Goal: Task Accomplishment & Management: Complete application form

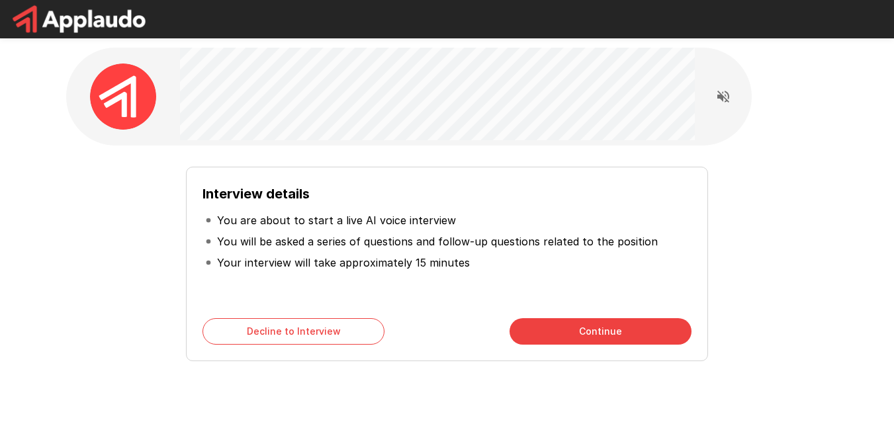
scroll to position [48, 0]
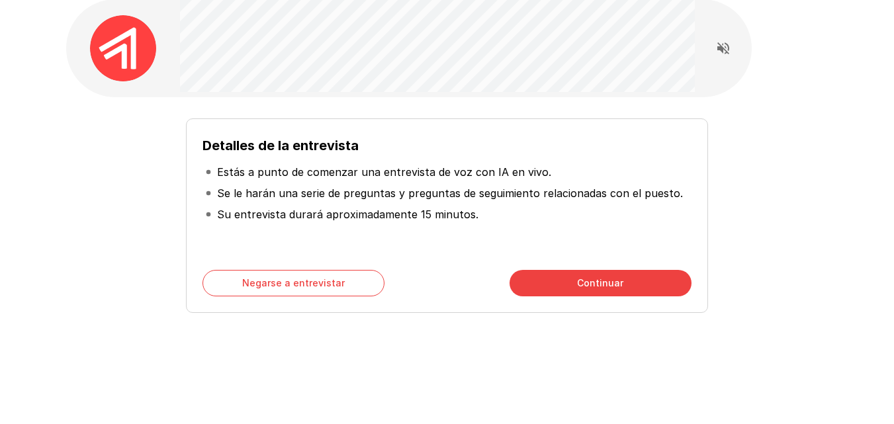
click at [799, 189] on div "Detalles de la entrevista Estás a punto de comenzar una entrevista de voz con I…" at bounding box center [447, 210] width 752 height 205
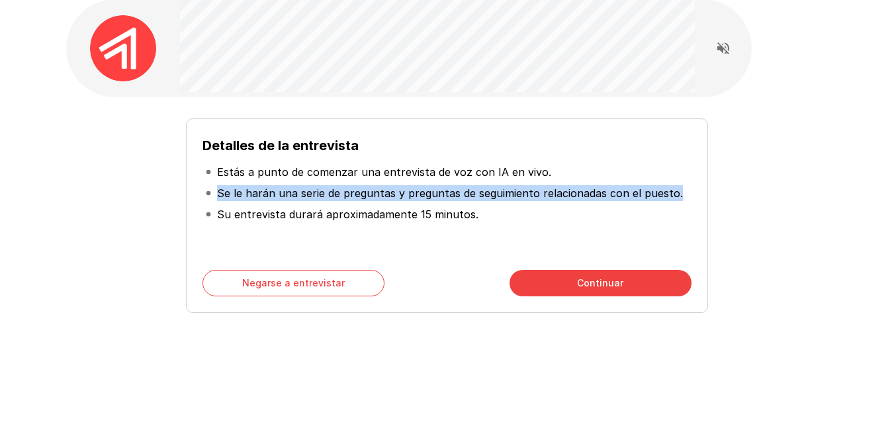
click at [799, 189] on div "Detalles de la entrevista Estás a punto de comenzar una entrevista de voz con I…" at bounding box center [447, 210] width 752 height 205
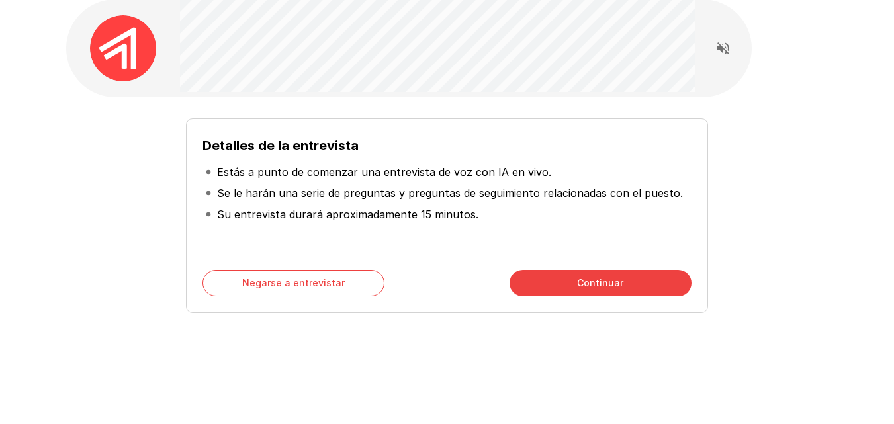
click at [653, 287] on button "Continuar" at bounding box center [601, 283] width 182 height 26
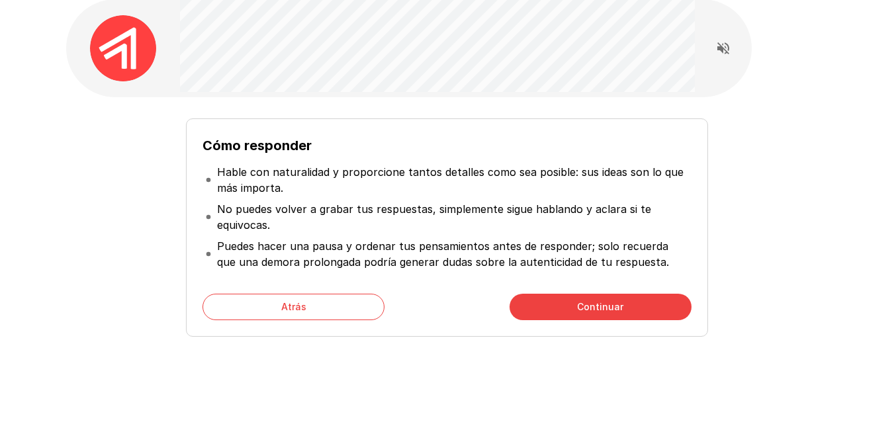
click at [632, 308] on button "Continuar" at bounding box center [601, 307] width 182 height 26
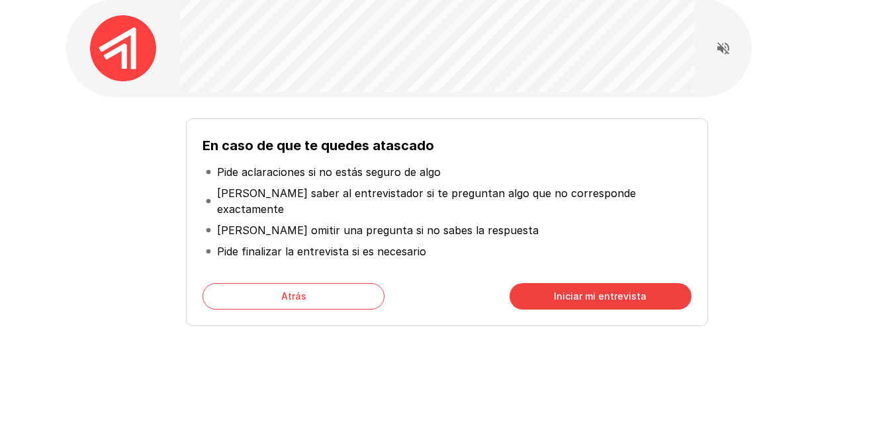
click at [632, 291] on font "Iniciar mi entrevista" at bounding box center [600, 296] width 93 height 11
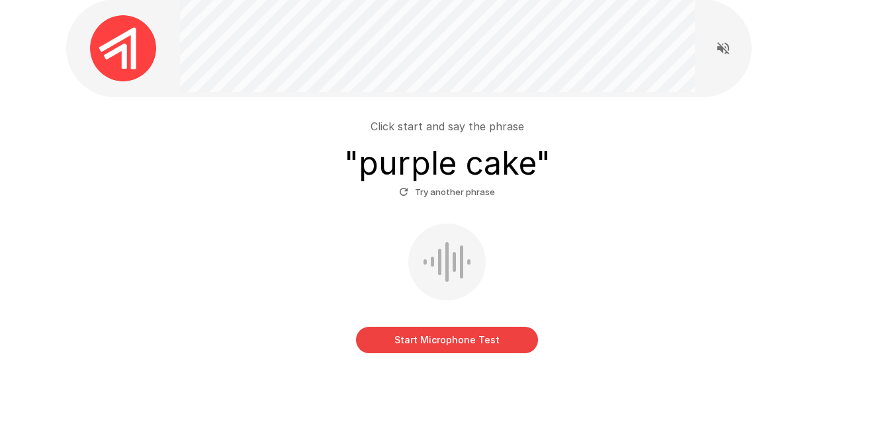
click at [538, 229] on div "Start Microphone Test" at bounding box center [447, 289] width 752 height 130
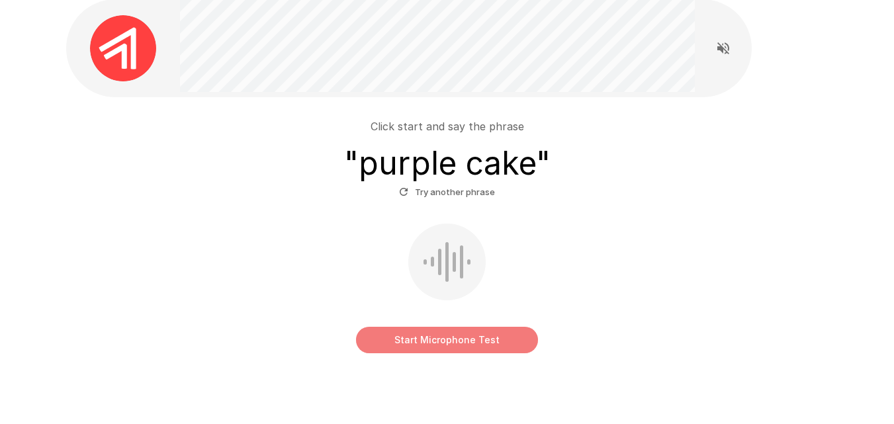
click at [460, 345] on button "Start Microphone Test" at bounding box center [447, 340] width 182 height 26
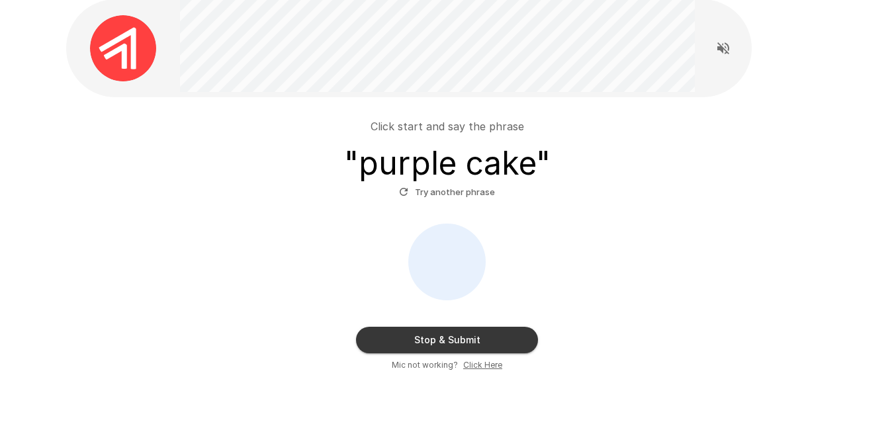
click at [501, 332] on button "Stop & Submit" at bounding box center [447, 340] width 182 height 26
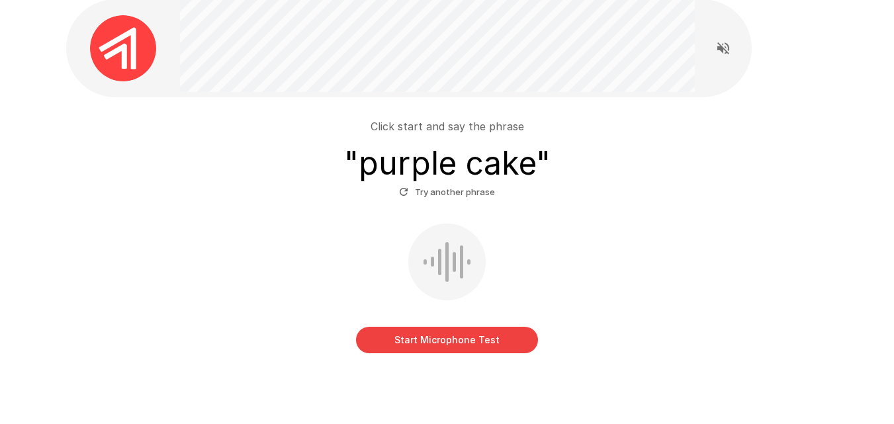
scroll to position [38, 0]
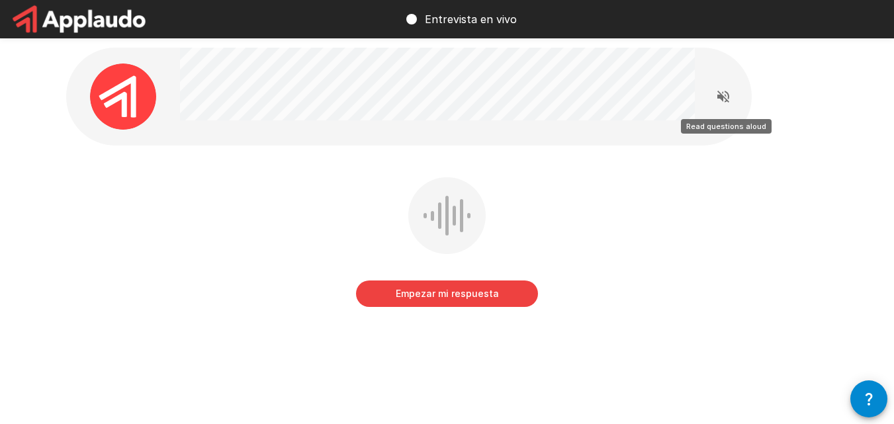
click at [720, 94] on icon "Leer las preguntas en voz alta" at bounding box center [724, 97] width 16 height 16
click at [171, 63] on div at bounding box center [409, 97] width 686 height 98
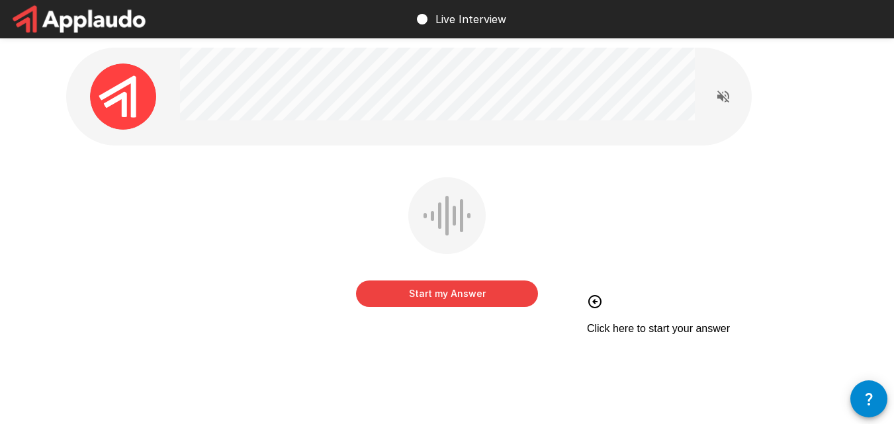
click at [171, 55] on div at bounding box center [409, 97] width 686 height 98
click at [645, 183] on div "Start my Answer Click here to start your answer" at bounding box center [447, 251] width 763 height 149
click at [433, 299] on button "Start my Answer" at bounding box center [447, 294] width 182 height 26
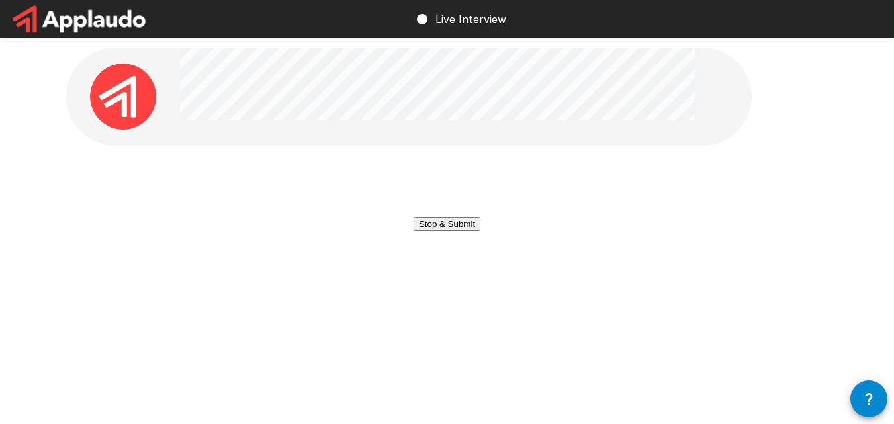
click at [465, 231] on button "Stop & Submit" at bounding box center [447, 224] width 67 height 14
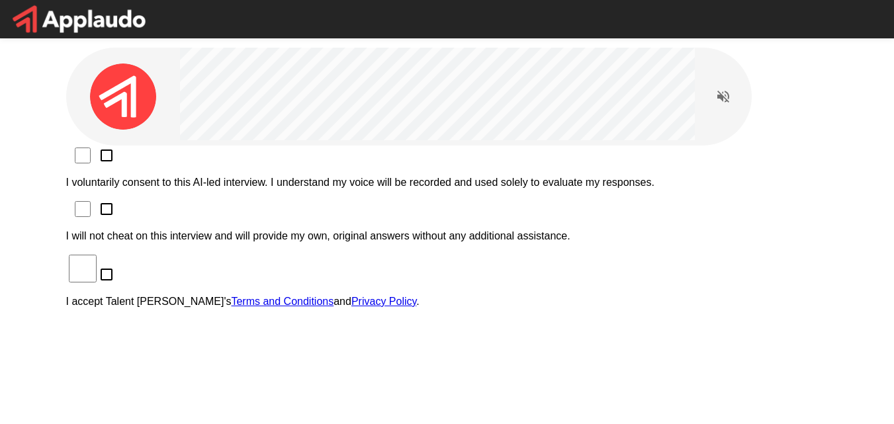
click at [173, 154] on div "I voluntarily consent to this AI-led interview. I understand my voice will be r…" at bounding box center [447, 384] width 763 height 476
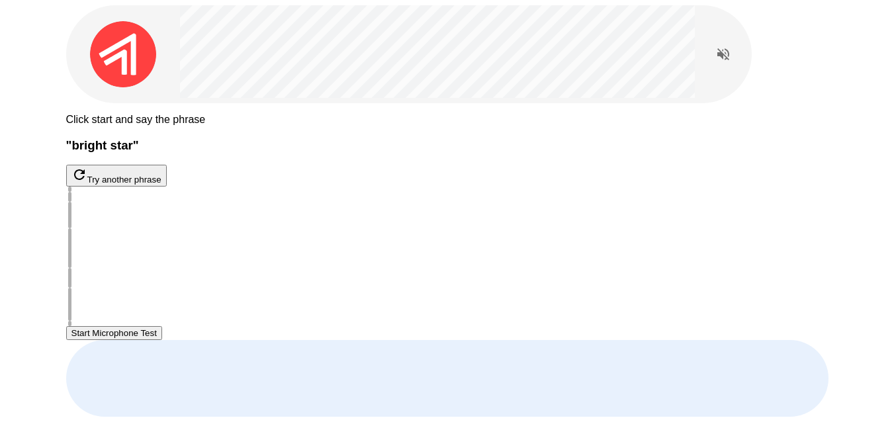
scroll to position [66, 0]
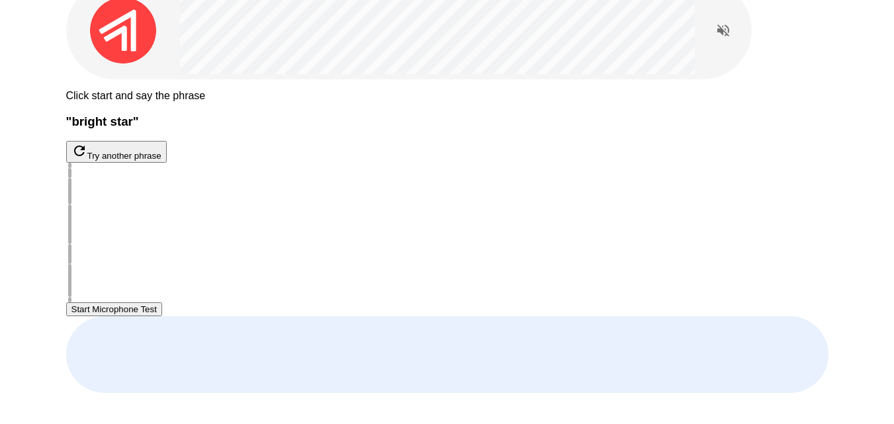
click at [162, 316] on button "Start Microphone Test" at bounding box center [114, 310] width 96 height 14
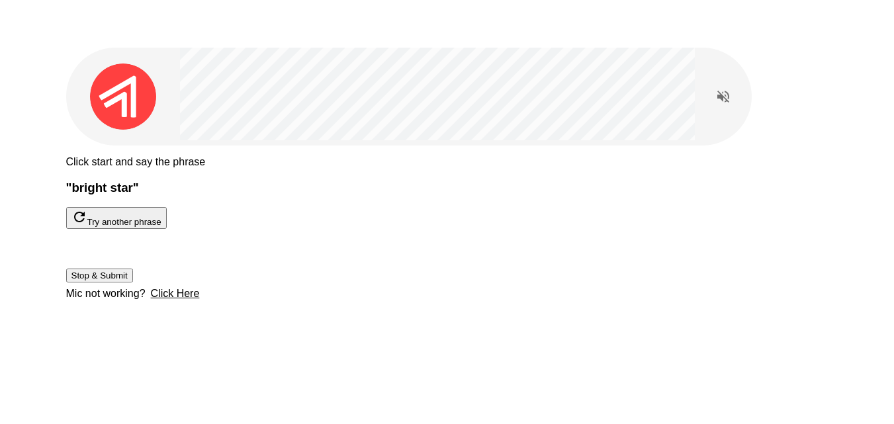
click at [133, 283] on button "Stop & Submit" at bounding box center [99, 276] width 67 height 14
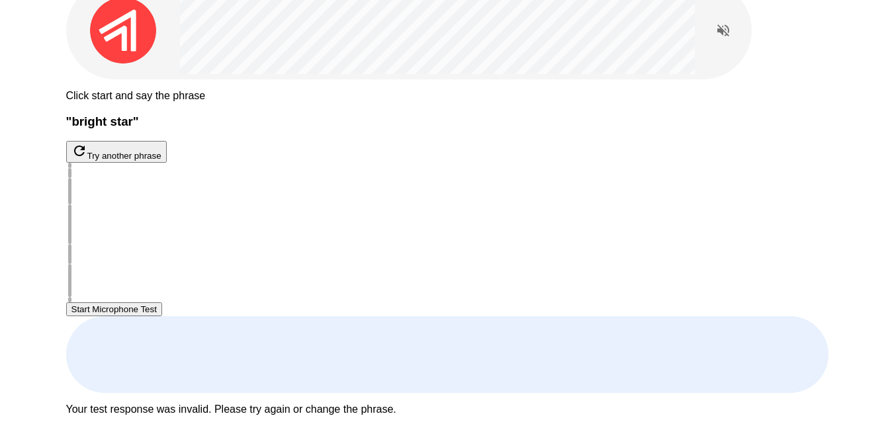
click at [167, 163] on button "Try another phrase" at bounding box center [116, 152] width 101 height 22
click at [162, 316] on button "Start Microphone Test" at bounding box center [114, 310] width 96 height 14
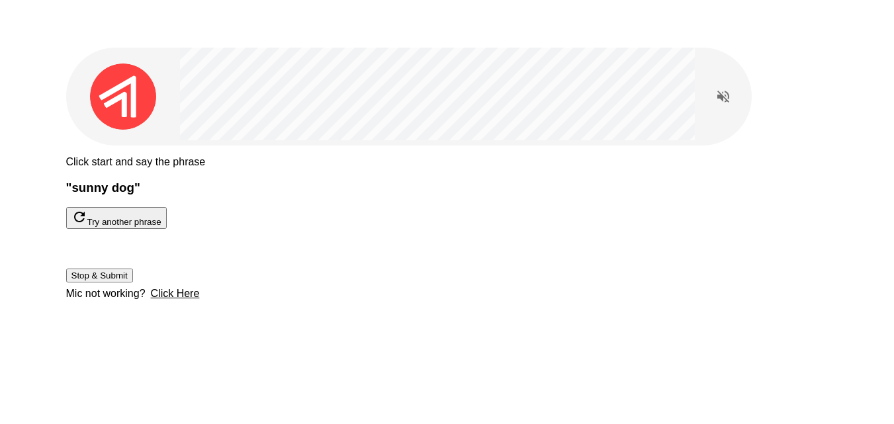
click at [133, 283] on button "Stop & Submit" at bounding box center [99, 276] width 67 height 14
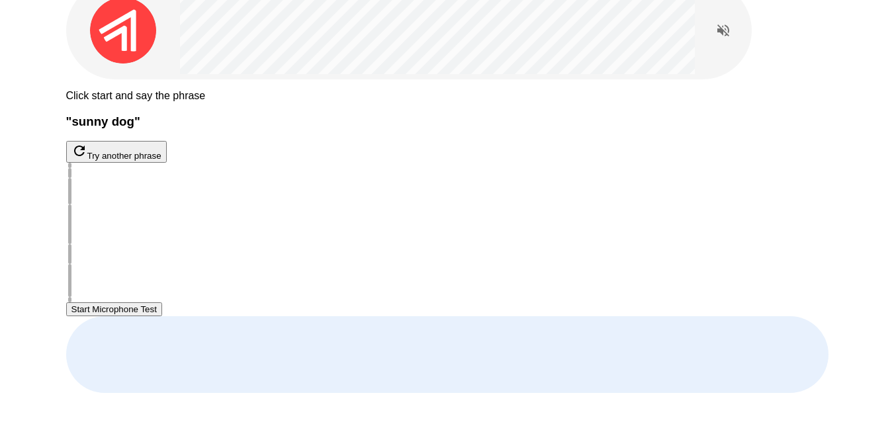
scroll to position [38, 0]
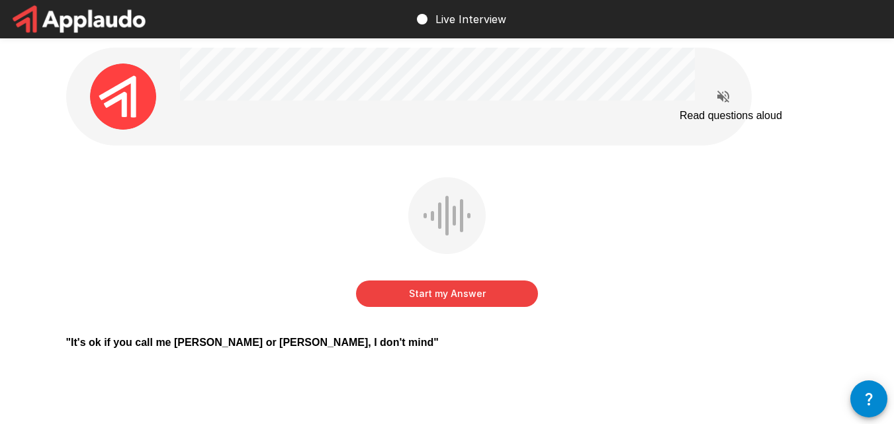
click at [722, 101] on icon "Read questions aloud" at bounding box center [724, 97] width 16 height 16
click at [441, 290] on button "Start my Answer" at bounding box center [447, 294] width 182 height 26
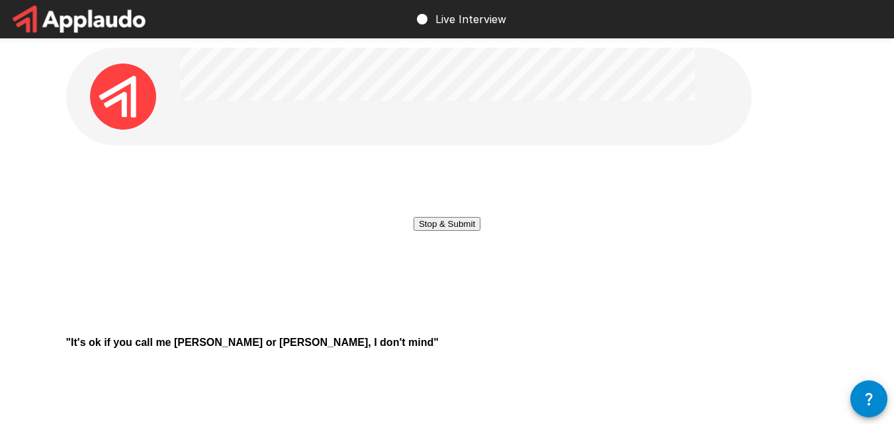
click at [444, 231] on button "Stop & Submit" at bounding box center [447, 224] width 67 height 14
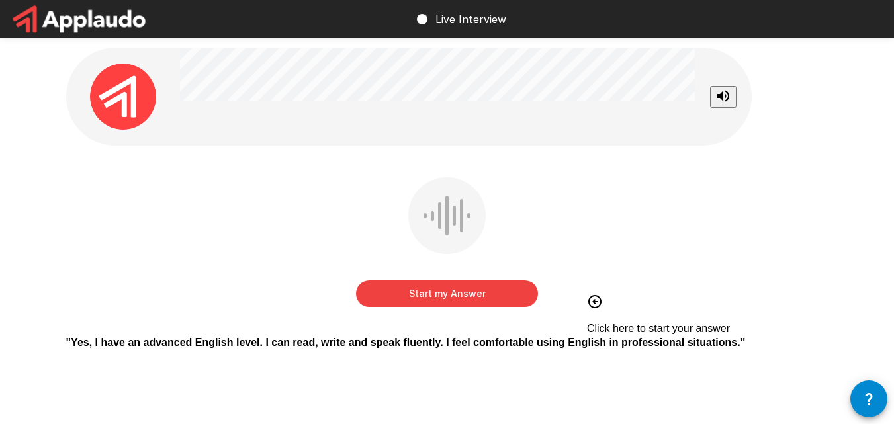
click at [479, 295] on button "Start my Answer" at bounding box center [447, 294] width 182 height 26
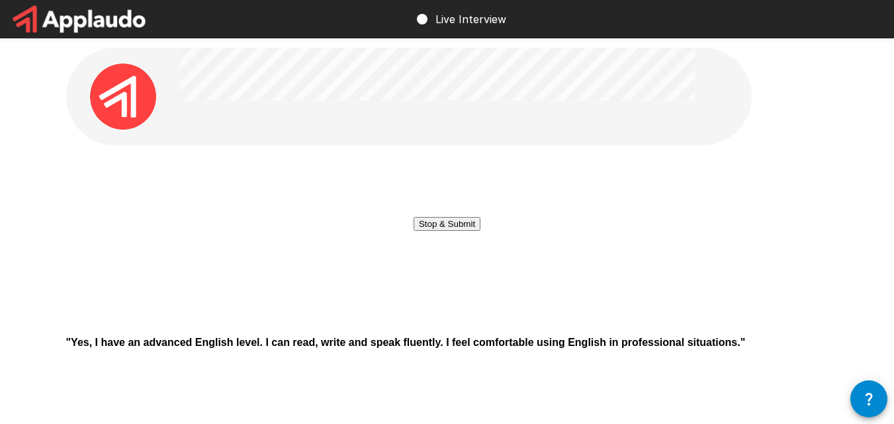
click at [479, 231] on button "Stop & Submit" at bounding box center [447, 224] width 67 height 14
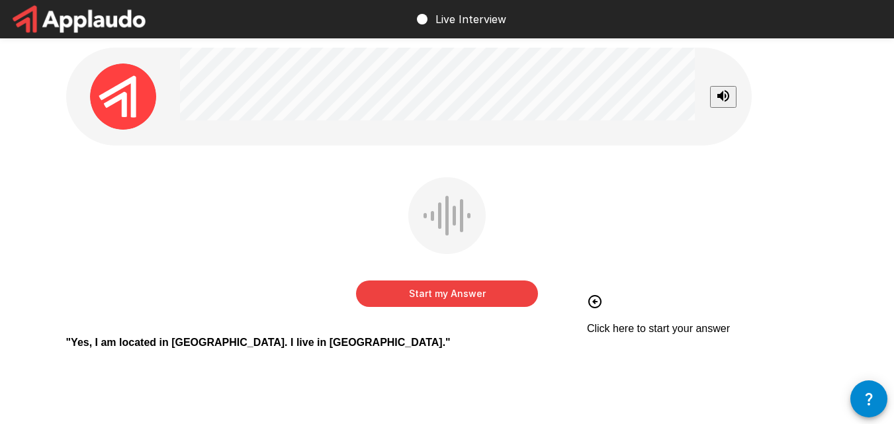
click at [451, 289] on button "Start my Answer" at bounding box center [447, 294] width 182 height 26
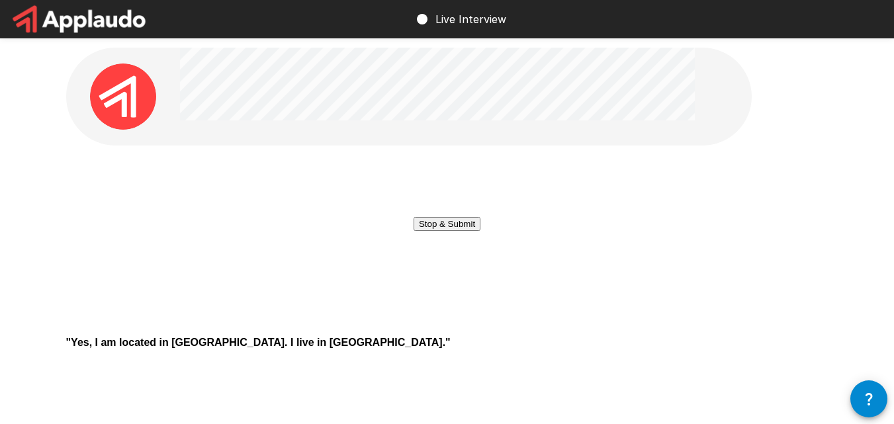
click at [451, 231] on button "Stop & Submit" at bounding box center [447, 224] width 67 height 14
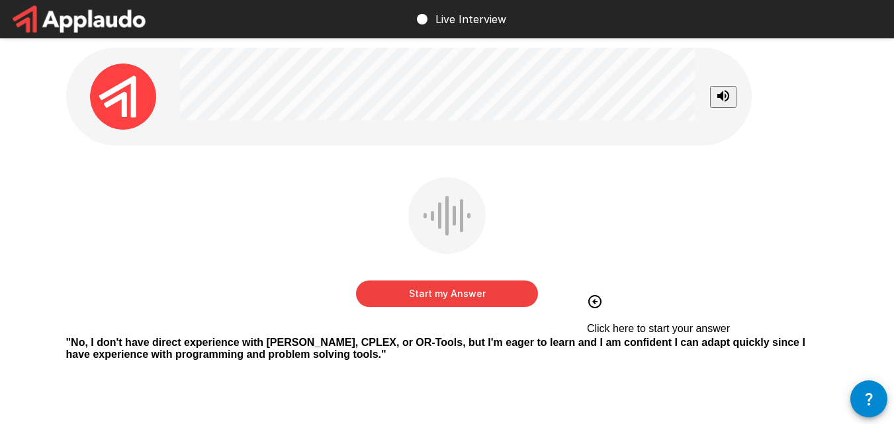
click at [452, 293] on button "Start my Answer" at bounding box center [447, 294] width 182 height 26
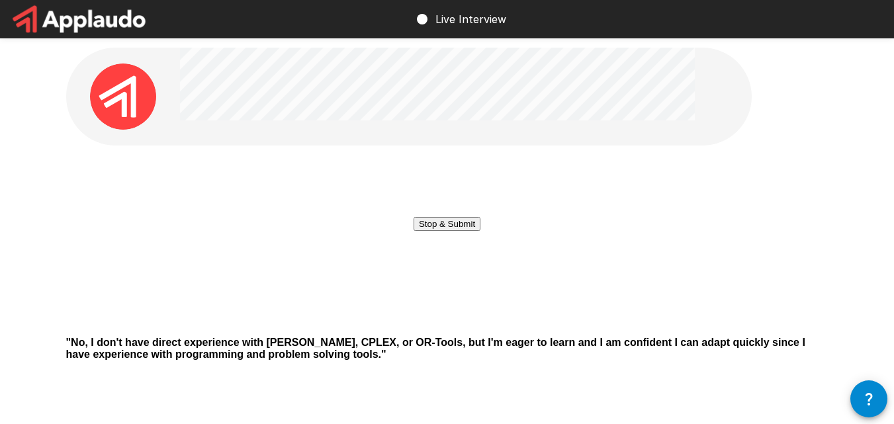
click at [463, 231] on button "Stop & Submit" at bounding box center [447, 224] width 67 height 14
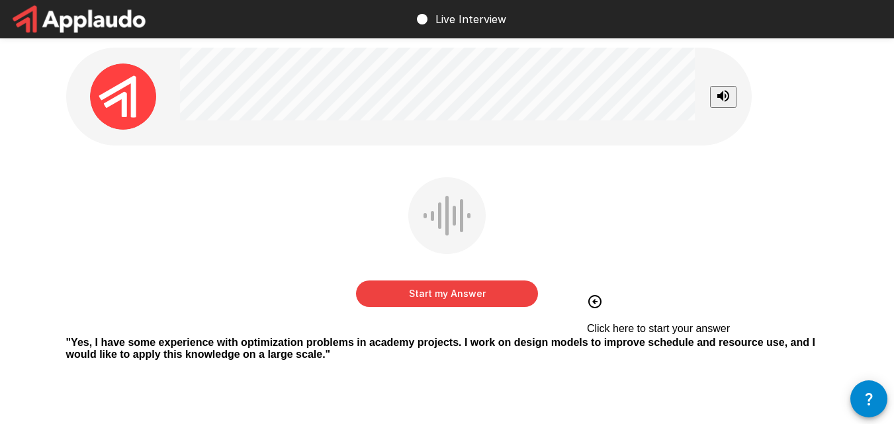
click at [508, 290] on button "Start my Answer" at bounding box center [447, 294] width 182 height 26
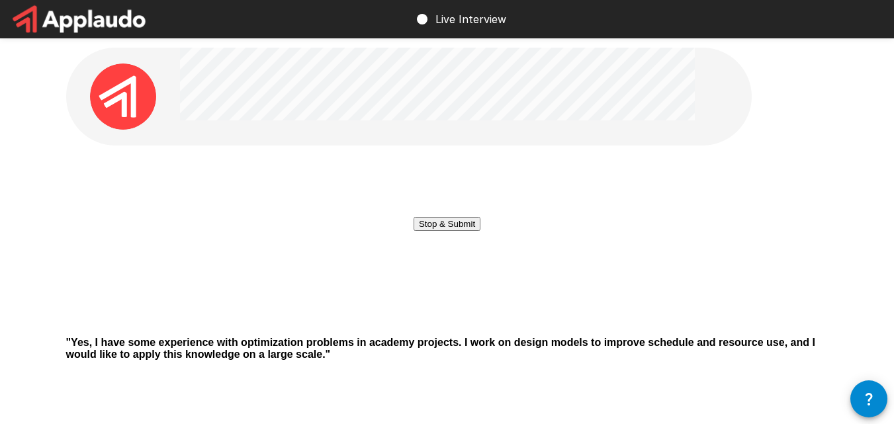
click at [481, 231] on button "Stop & Submit" at bounding box center [447, 224] width 67 height 14
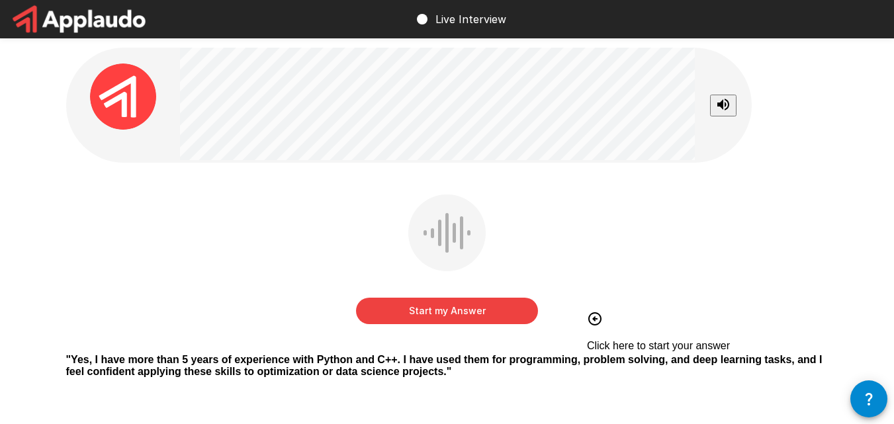
click at [447, 318] on button "Start my Answer" at bounding box center [447, 311] width 182 height 26
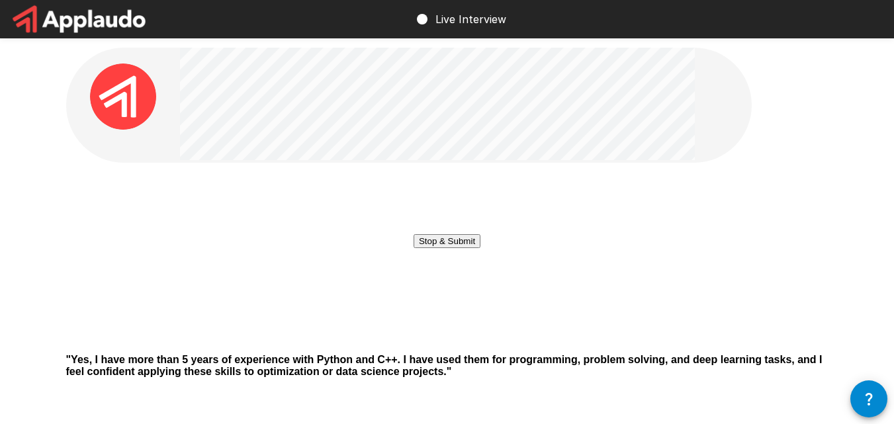
click at [481, 248] on button "Stop & Submit" at bounding box center [447, 241] width 67 height 14
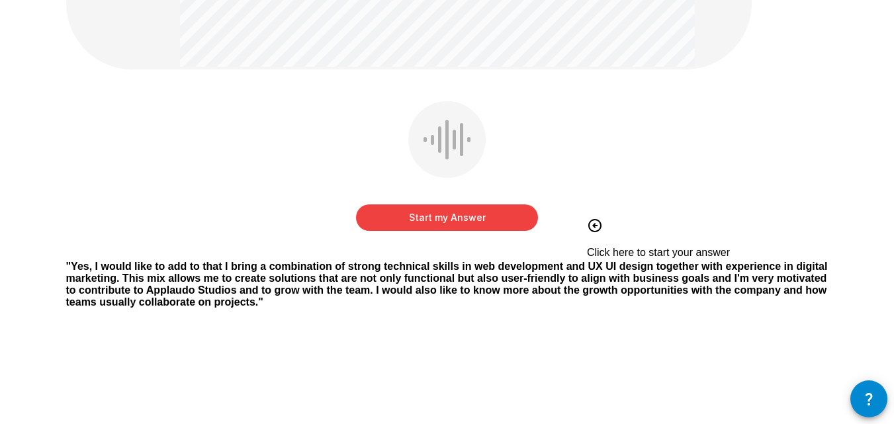
scroll to position [397, 0]
click at [457, 204] on button "Start my Answer" at bounding box center [447, 217] width 182 height 26
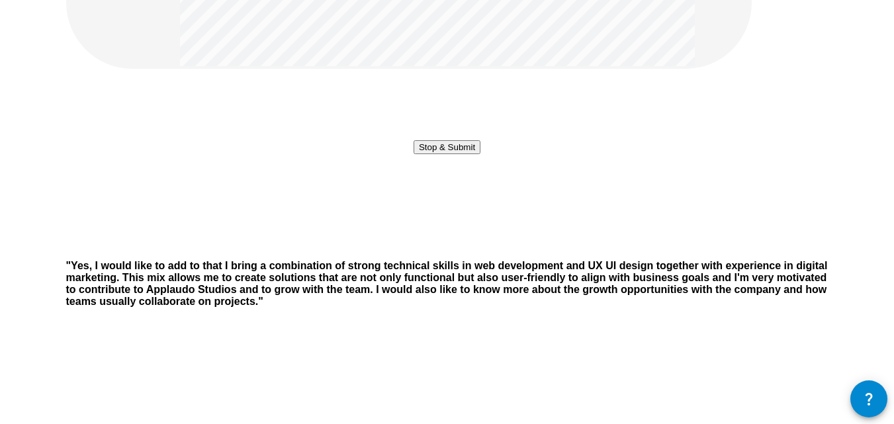
click at [479, 154] on button "Stop & Submit" at bounding box center [447, 147] width 67 height 14
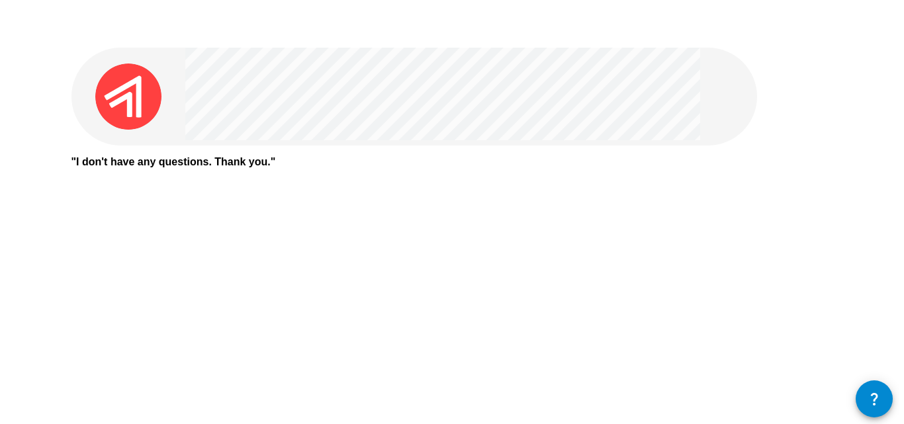
scroll to position [0, 0]
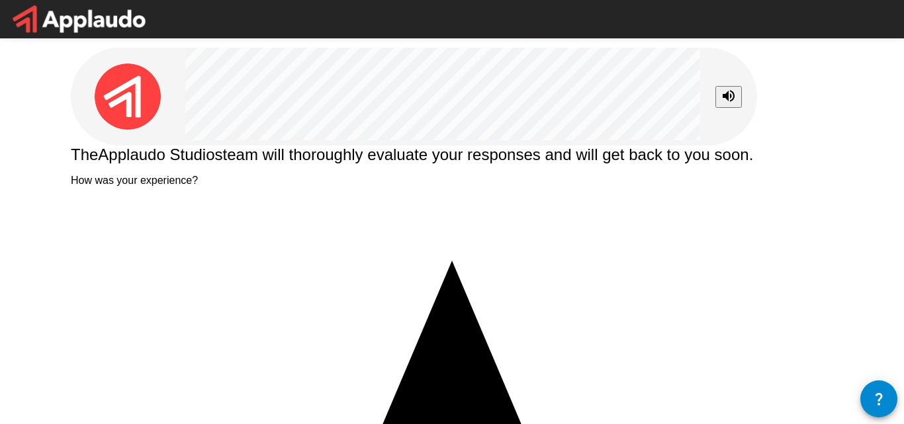
drag, startPoint x: 491, startPoint y: 241, endPoint x: 484, endPoint y: 269, distance: 29.2
